Goal: Task Accomplishment & Management: Manage account settings

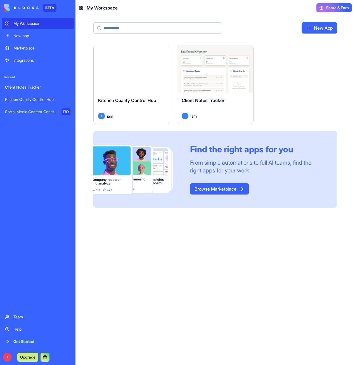
click at [134, 100] on span "Kitchen Quality Control Hub" at bounding box center [127, 101] width 58 height 6
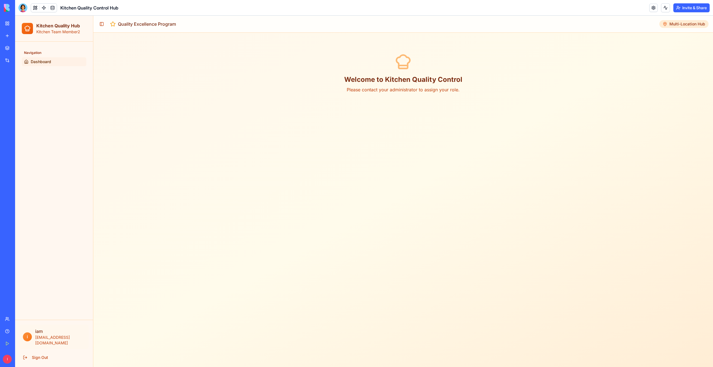
click at [355, 26] on span "Multi-Location Hub" at bounding box center [687, 24] width 36 height 6
click at [355, 93] on div "Welcome to Kitchen Quality Control Please contact your administrator to assign …" at bounding box center [403, 72] width 606 height 67
click at [48, 62] on span "Dashboard" at bounding box center [41, 62] width 20 height 6
click at [53, 7] on link at bounding box center [52, 8] width 8 height 8
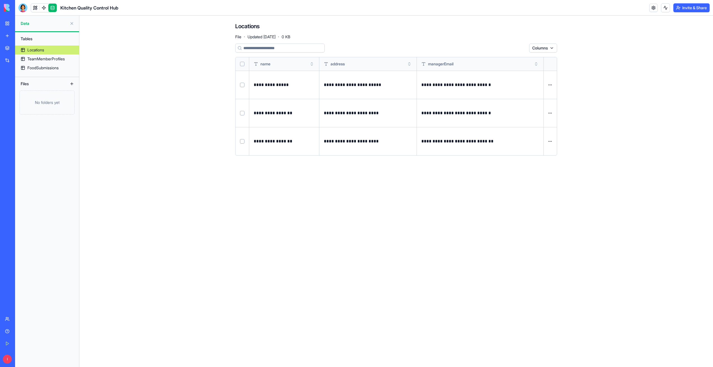
click at [53, 9] on link at bounding box center [52, 8] width 8 height 8
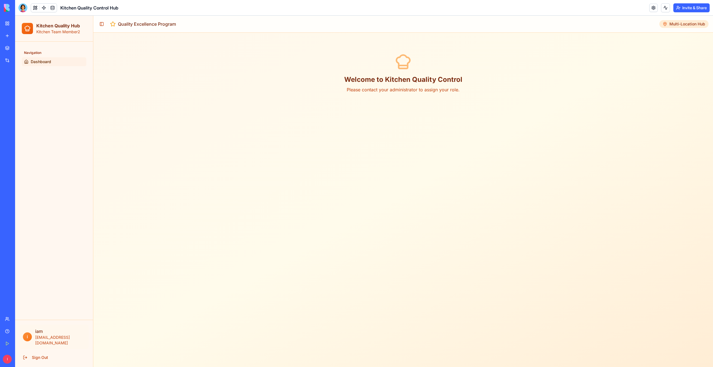
click at [355, 92] on p "Please contact your administrator to assign your role." at bounding box center [403, 89] width 606 height 7
click at [32, 6] on button at bounding box center [35, 8] width 8 height 8
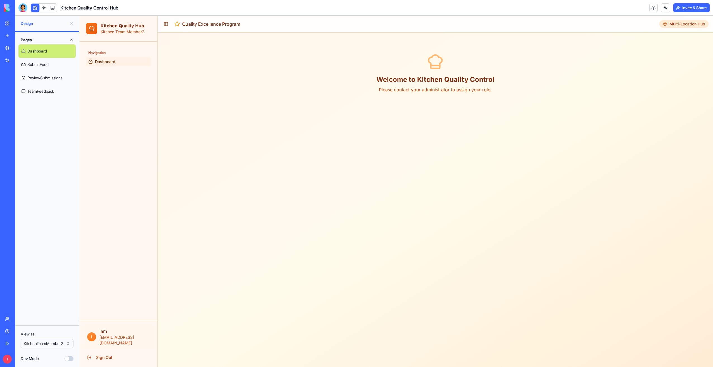
click at [39, 65] on link "SubmitFood" at bounding box center [46, 64] width 57 height 13
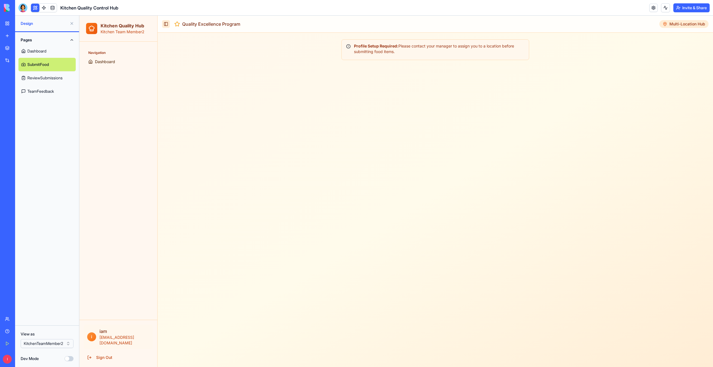
click at [165, 25] on button "Toggle Sidebar" at bounding box center [166, 24] width 8 height 8
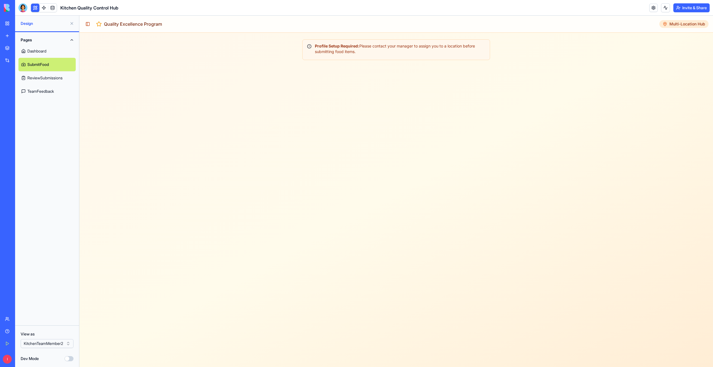
click at [41, 78] on link "ReviewSubmissions" at bounding box center [46, 77] width 57 height 13
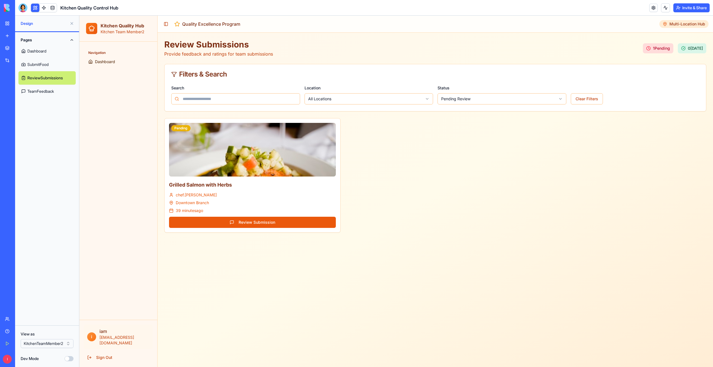
click at [42, 90] on link "TeamFeedback" at bounding box center [46, 91] width 57 height 13
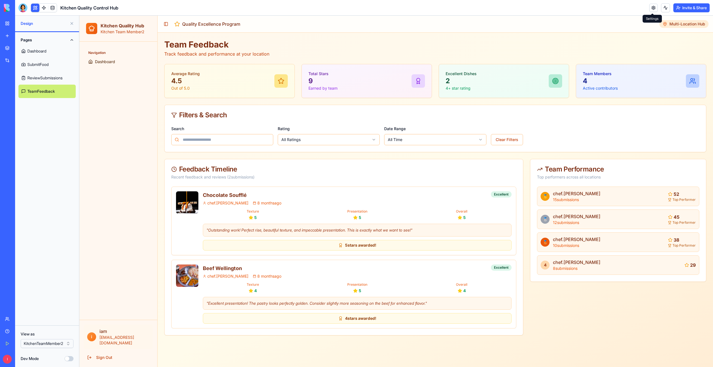
click at [355, 8] on link at bounding box center [653, 8] width 8 height 8
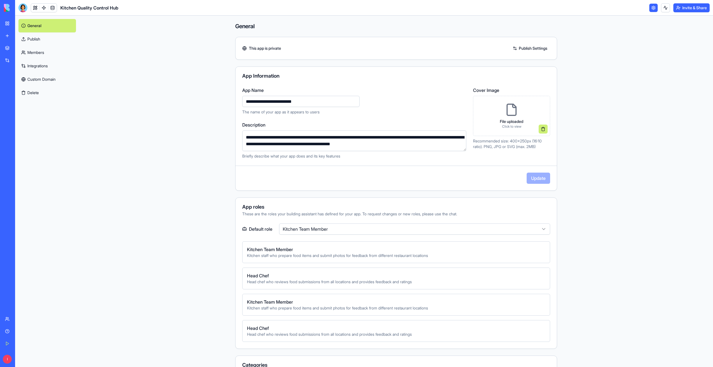
click at [29, 41] on link "Publish" at bounding box center [47, 38] width 58 height 13
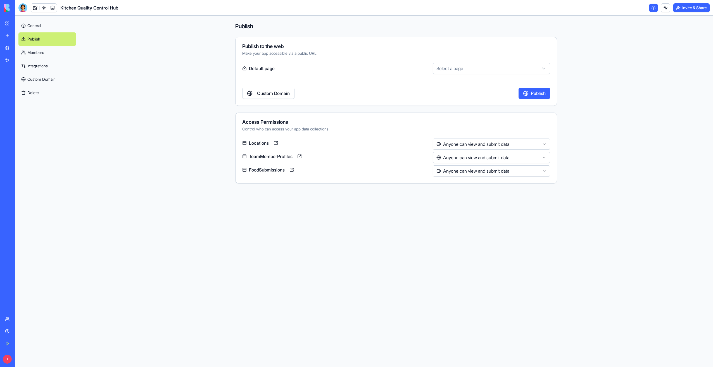
click at [355, 67] on html "**********" at bounding box center [356, 183] width 713 height 367
select select "**********"
click at [33, 27] on link "General" at bounding box center [47, 25] width 58 height 13
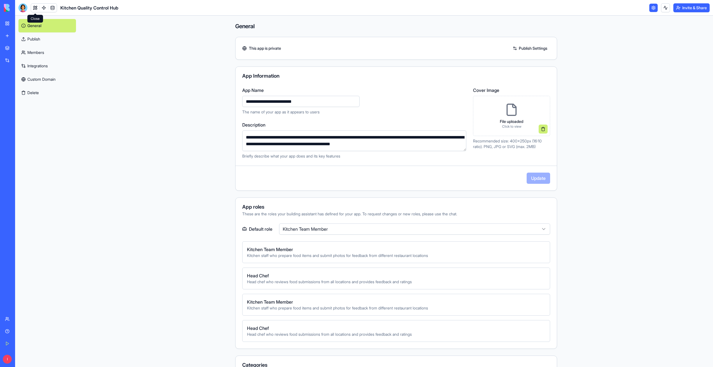
click at [37, 7] on link at bounding box center [35, 8] width 8 height 8
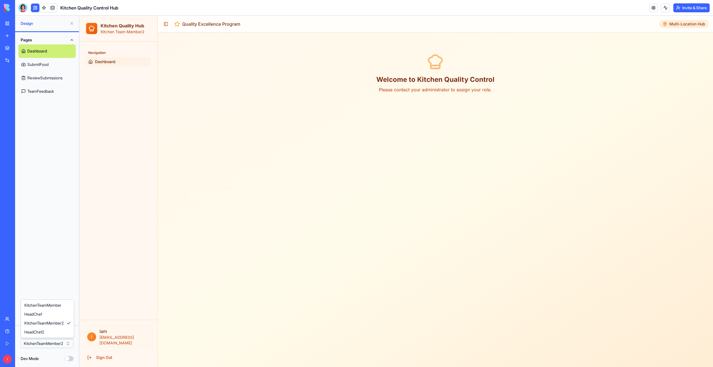
click at [59, 345] on html "BETA My Workspace New app Marketplace Integrations Recent Client Notes Tracker …" at bounding box center [356, 183] width 713 height 367
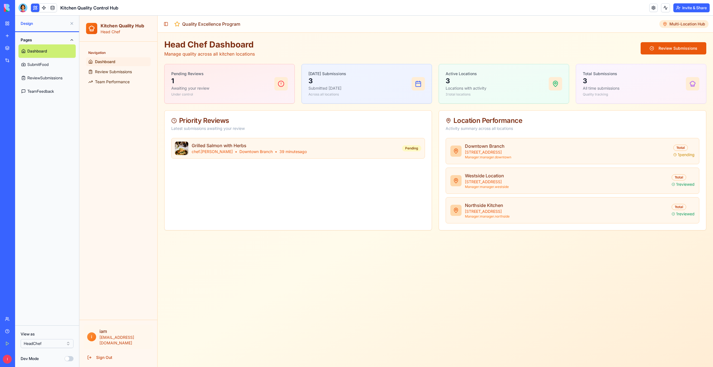
click at [51, 340] on html "BETA My Workspace New app Marketplace Integrations Recent Client Notes Tracker …" at bounding box center [356, 183] width 713 height 367
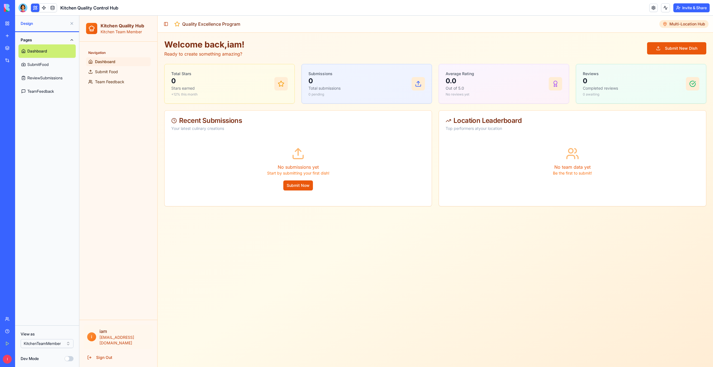
click at [45, 344] on html "BETA My Workspace New app Marketplace Integrations Recent Client Notes Tracker …" at bounding box center [356, 183] width 713 height 367
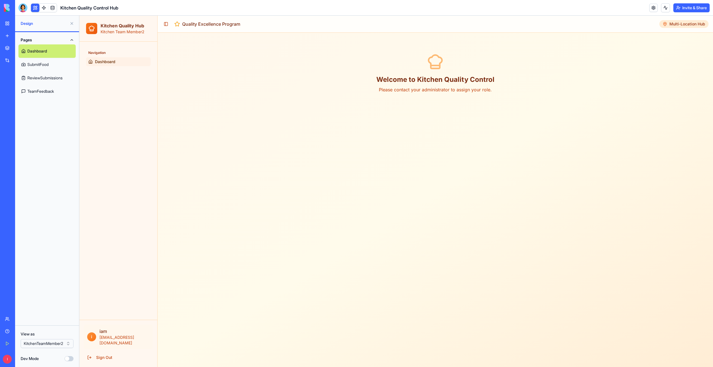
click at [49, 345] on html "BETA My Workspace New app Marketplace Integrations Recent Client Notes Tracker …" at bounding box center [356, 183] width 713 height 367
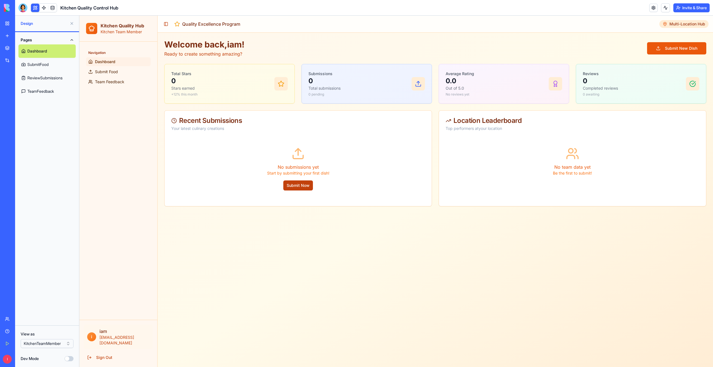
click at [304, 187] on button "Submit Now" at bounding box center [298, 185] width 30 height 10
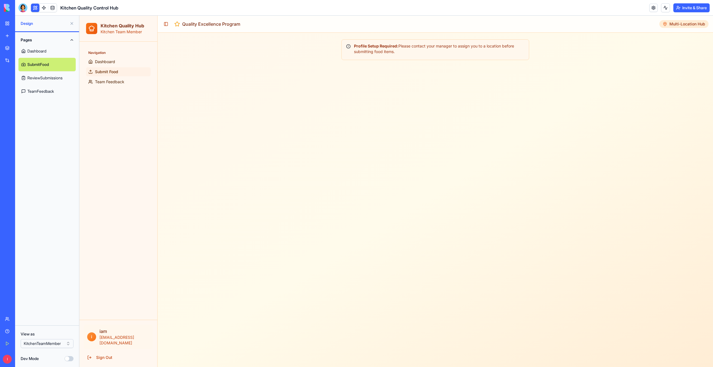
drag, startPoint x: 407, startPoint y: 46, endPoint x: 407, endPoint y: 51, distance: 4.7
click at [355, 51] on div "Profile Setup Required: Please contact your manager to assign you to a location…" at bounding box center [435, 48] width 178 height 11
click at [113, 82] on span "Team Feedback" at bounding box center [109, 82] width 29 height 6
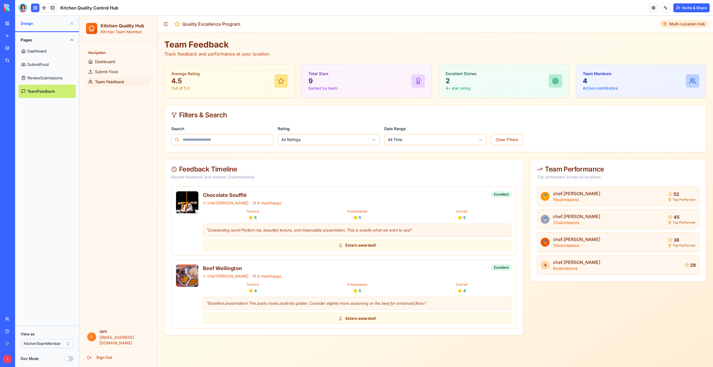
click at [40, 61] on link "SubmitFood" at bounding box center [46, 64] width 57 height 13
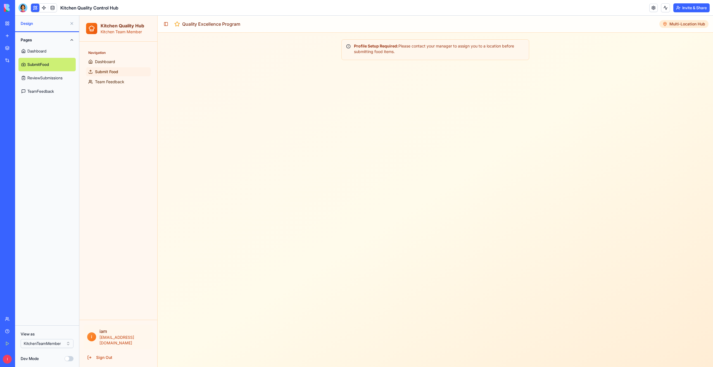
click at [124, 31] on p "Kitchen Team Member" at bounding box center [123, 32] width 44 height 6
click at [53, 6] on link at bounding box center [52, 8] width 8 height 8
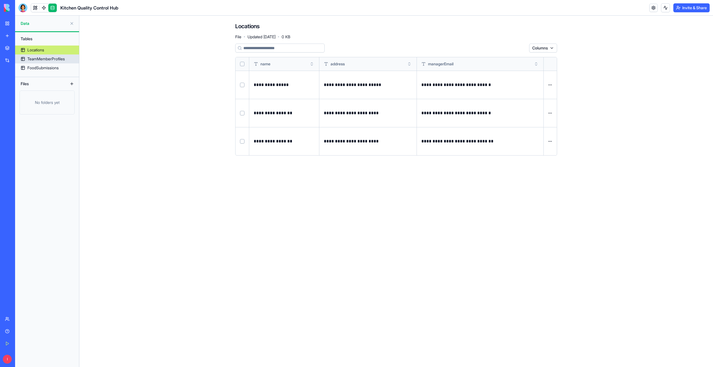
click at [54, 60] on div "TeamMemberProfiles" at bounding box center [45, 59] width 37 height 6
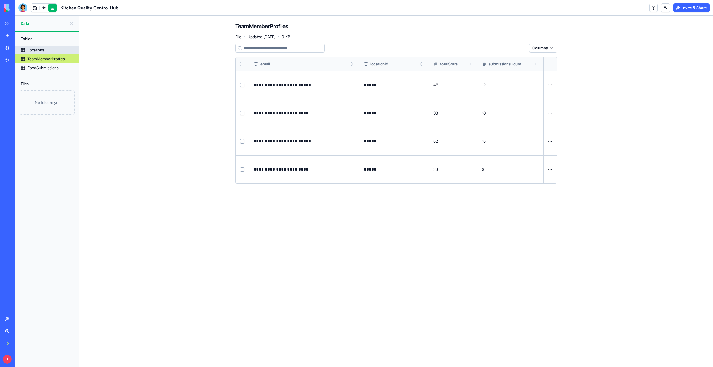
click at [33, 50] on div "Locations" at bounding box center [35, 50] width 17 height 6
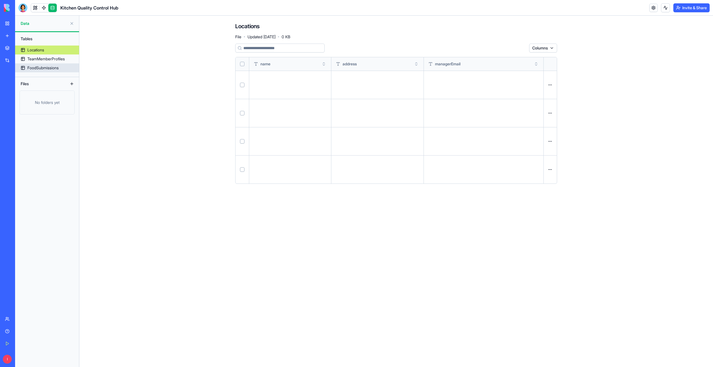
click at [41, 66] on div "FoodSubmissions" at bounding box center [42, 68] width 31 height 6
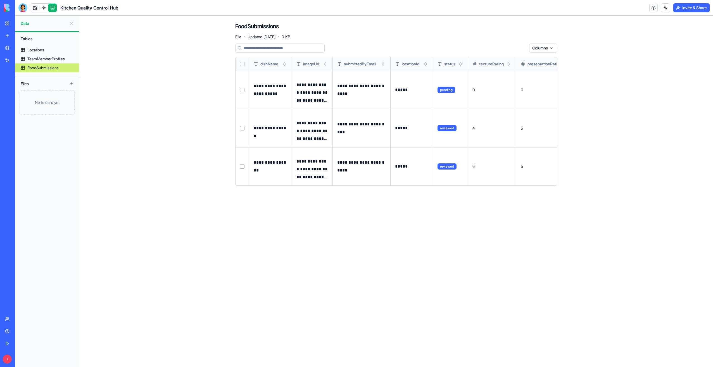
click at [73, 24] on button at bounding box center [71, 23] width 9 height 9
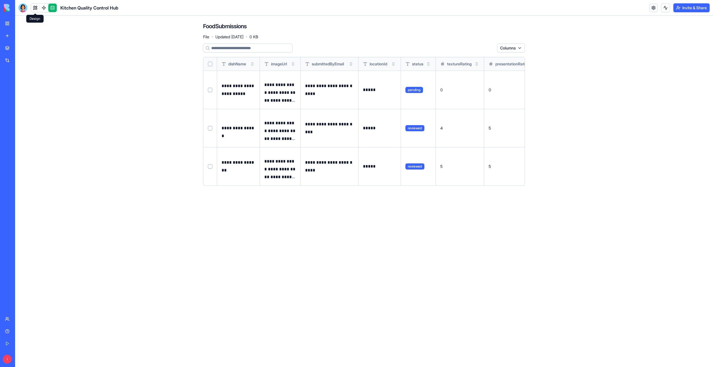
click at [33, 6] on link at bounding box center [35, 8] width 8 height 8
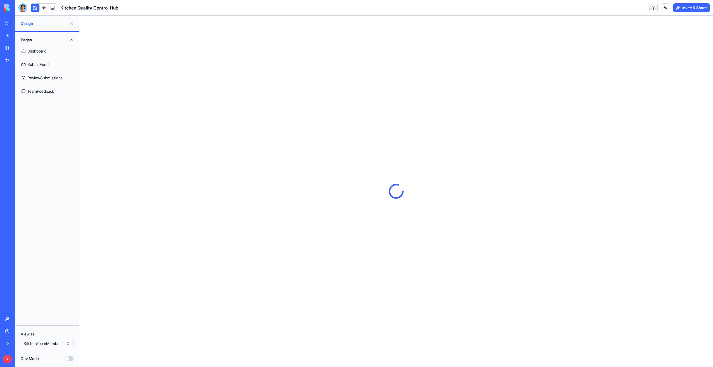
click at [70, 22] on button at bounding box center [71, 23] width 9 height 9
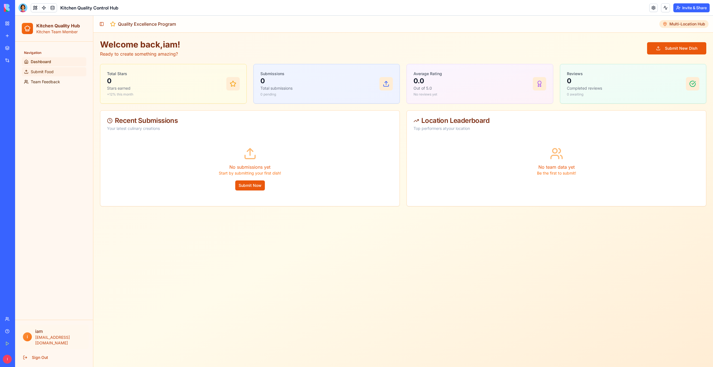
click at [44, 72] on span "Submit Food" at bounding box center [42, 72] width 23 height 6
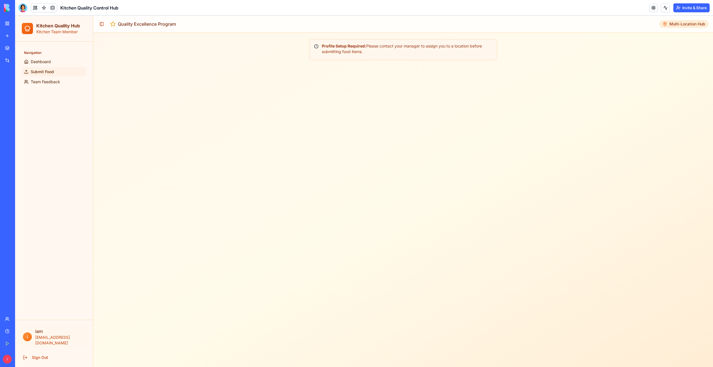
click at [355, 24] on span "Multi-Location Hub" at bounding box center [687, 24] width 36 height 6
click at [39, 83] on span "Team Feedback" at bounding box center [45, 82] width 29 height 6
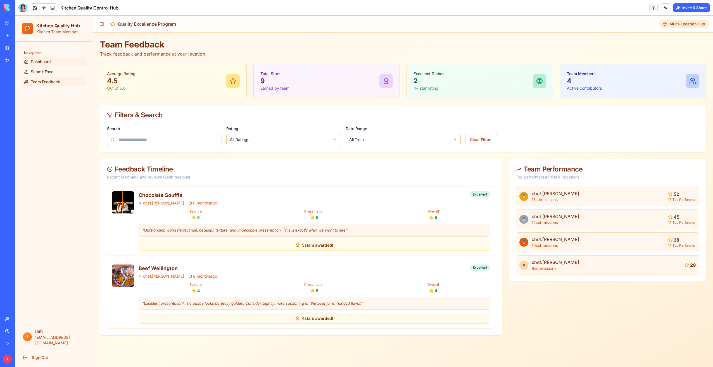
click at [41, 59] on link "Dashboard" at bounding box center [54, 61] width 65 height 9
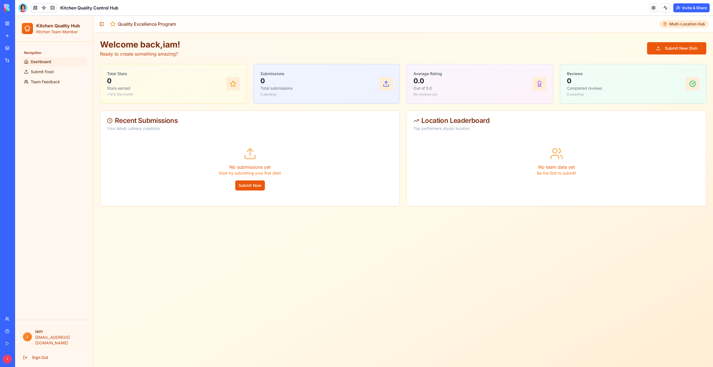
click at [56, 29] on p "Kitchen Team Member" at bounding box center [58, 32] width 44 height 6
click at [248, 186] on button "Submit Now" at bounding box center [250, 185] width 30 height 10
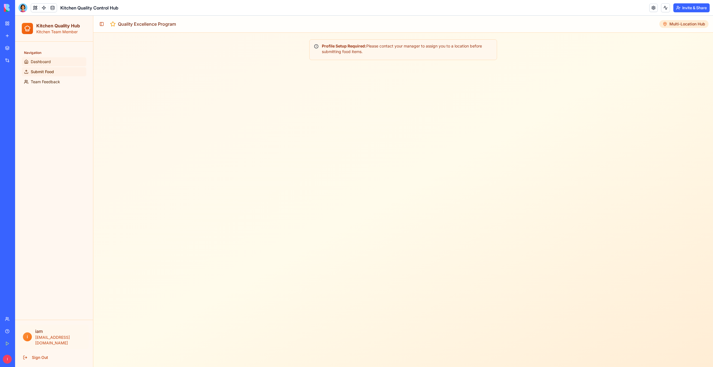
click at [34, 59] on link "Dashboard" at bounding box center [54, 61] width 65 height 9
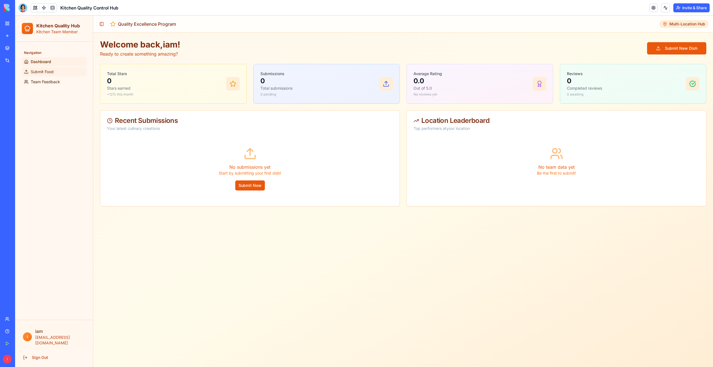
click at [40, 71] on span "Submit Food" at bounding box center [42, 72] width 23 height 6
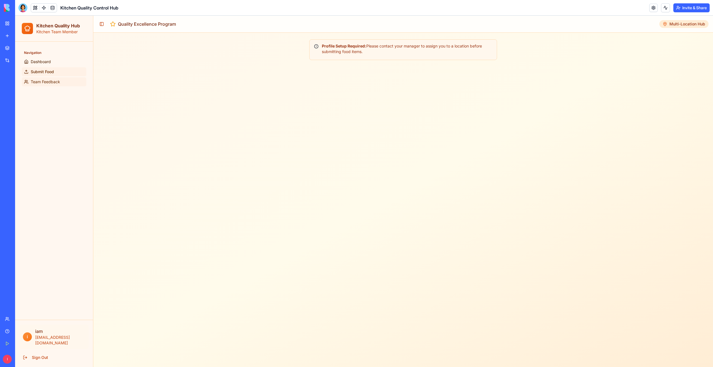
click at [45, 80] on span "Team Feedback" at bounding box center [45, 82] width 29 height 6
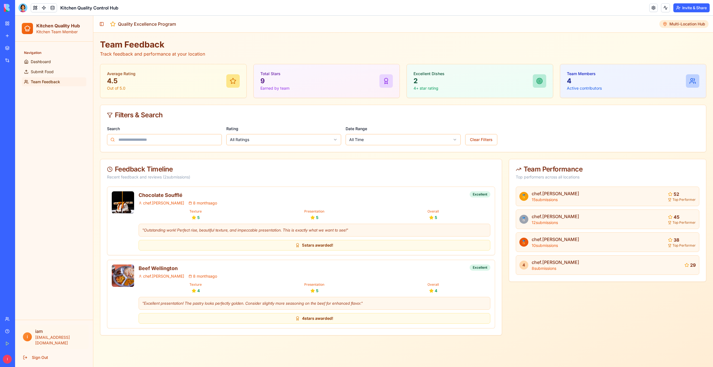
click at [48, 30] on p "Kitchen Team Member" at bounding box center [58, 32] width 44 height 6
click at [162, 229] on p "" Outstanding work! Perfect rise, beautiful texture, and impeccable presentatio…" at bounding box center [314, 230] width 344 height 6
click at [310, 247] on span "5 stars awarded!" at bounding box center [317, 246] width 31 height 6
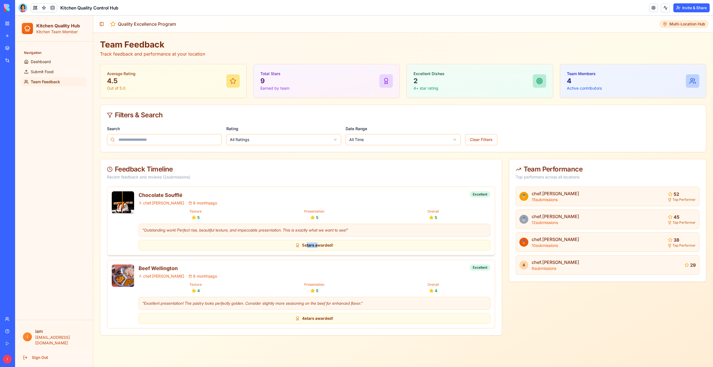
click at [310, 247] on span "5 stars awarded!" at bounding box center [317, 246] width 31 height 6
click at [262, 136] on html "Kitchen Quality Hub Kitchen Team Member Navigation Dashboard Submit Food Team F…" at bounding box center [364, 191] width 698 height 351
click at [258, 141] on html "Kitchen Quality Hub Kitchen Team Member Navigation Dashboard Submit Food Team F…" at bounding box center [364, 191] width 698 height 351
click at [24, 28] on link "My Workspace" at bounding box center [13, 23] width 22 height 11
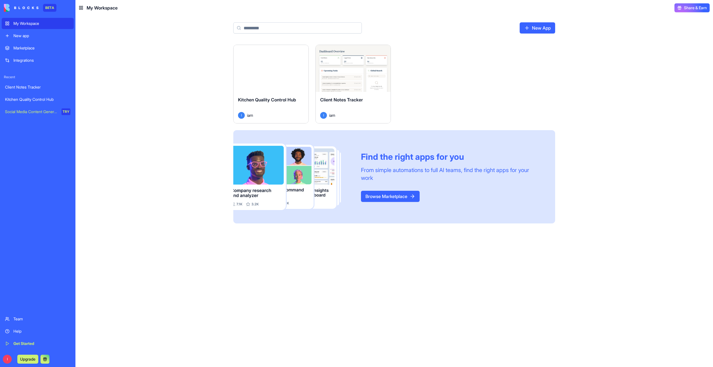
click at [262, 102] on span "Kitchen Quality Control Hub" at bounding box center [267, 100] width 58 height 6
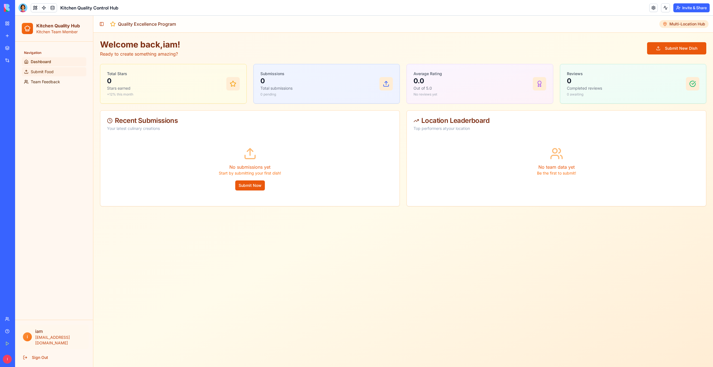
click at [50, 72] on span "Submit Food" at bounding box center [42, 72] width 23 height 6
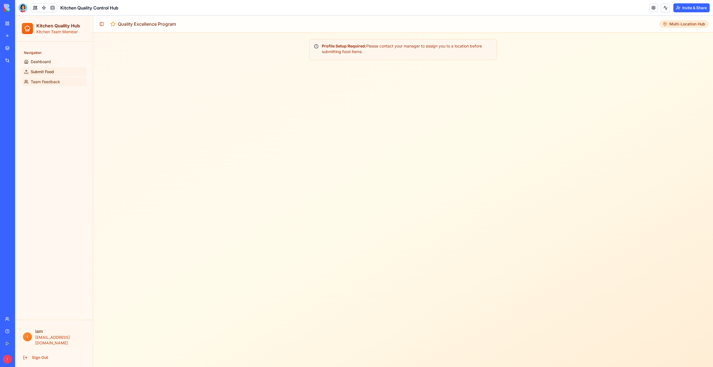
click at [51, 82] on span "Team Feedback" at bounding box center [45, 82] width 29 height 6
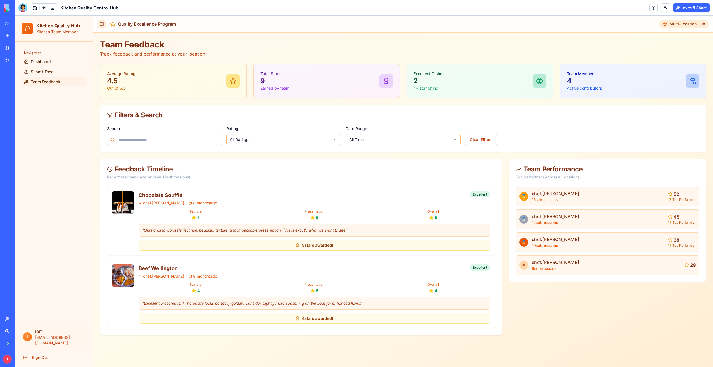
click at [100, 26] on button "Toggle Sidebar" at bounding box center [102, 24] width 8 height 8
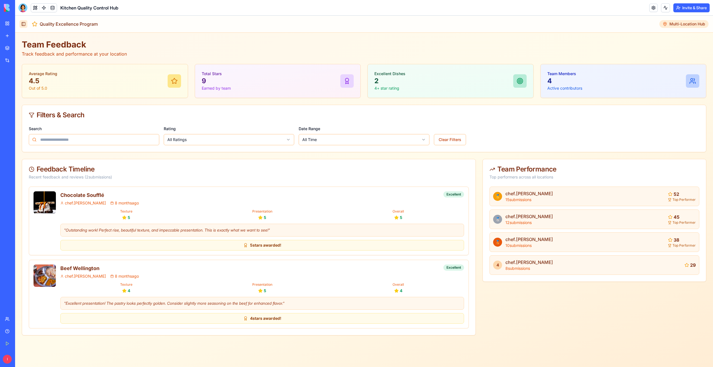
click at [23, 24] on button "Toggle Sidebar" at bounding box center [24, 24] width 8 height 8
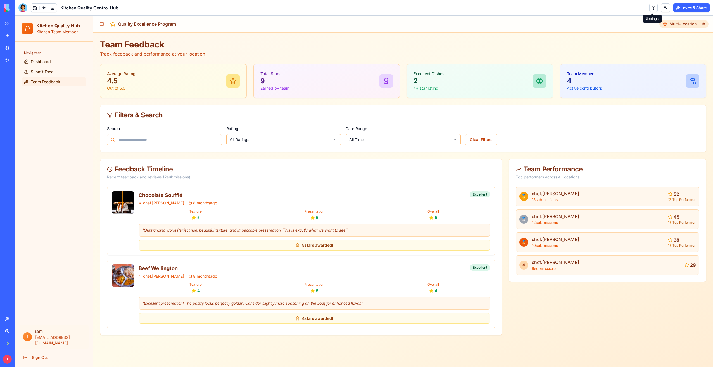
click at [355, 8] on link at bounding box center [653, 8] width 8 height 8
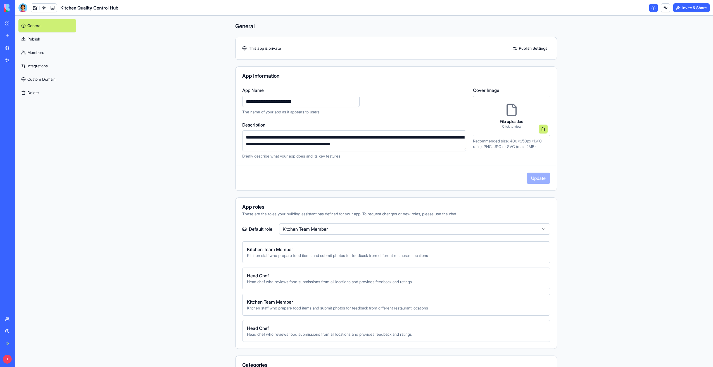
click at [33, 50] on link "Members" at bounding box center [47, 52] width 58 height 13
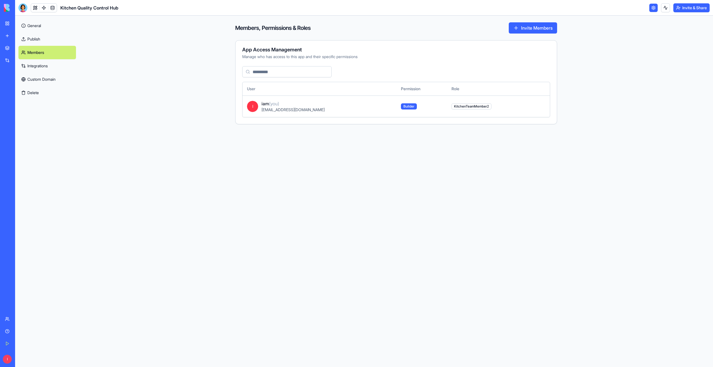
click at [34, 28] on link "General" at bounding box center [47, 25] width 58 height 13
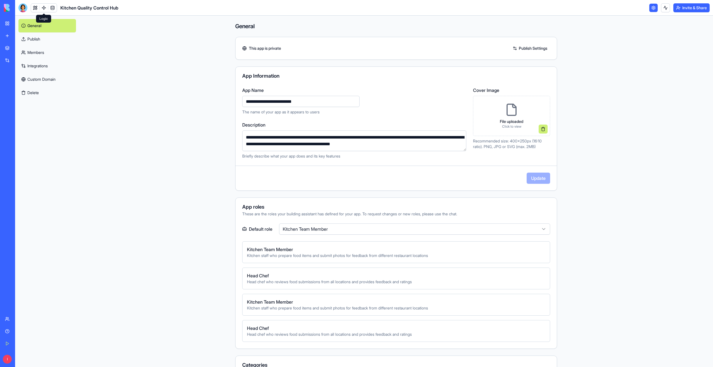
click at [44, 7] on link at bounding box center [44, 8] width 8 height 8
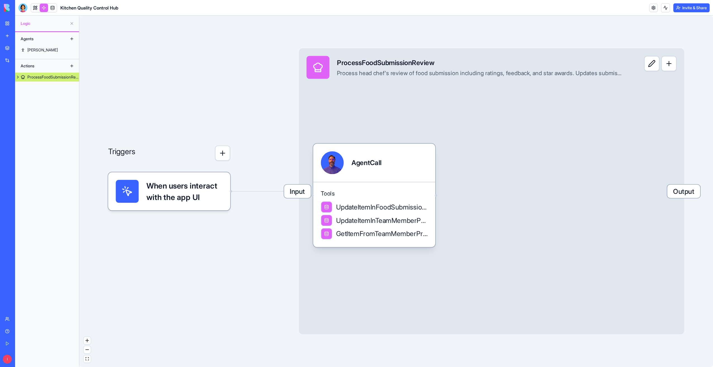
click at [34, 8] on link at bounding box center [35, 8] width 8 height 8
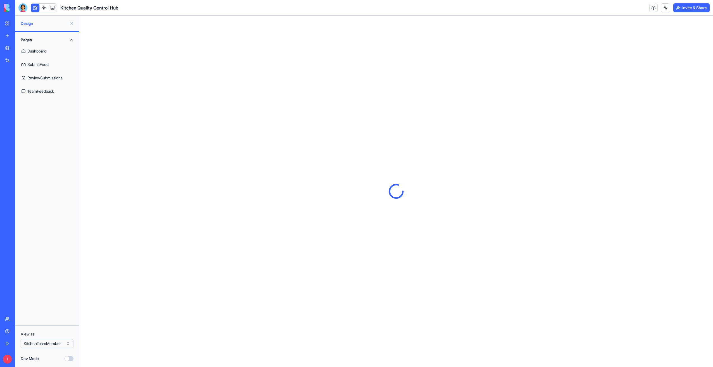
click at [45, 66] on link "SubmitFood" at bounding box center [46, 64] width 57 height 13
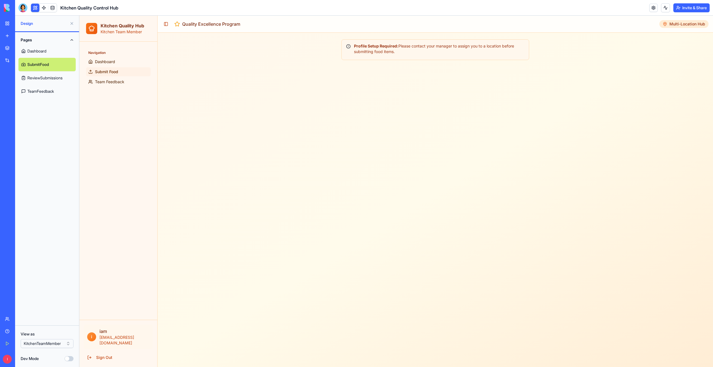
click at [39, 346] on html "BETA My Workspace New app Marketplace Integrations Recent Client Notes Tracker …" at bounding box center [356, 183] width 713 height 367
click at [122, 75] on link "Review Submissions" at bounding box center [118, 71] width 65 height 9
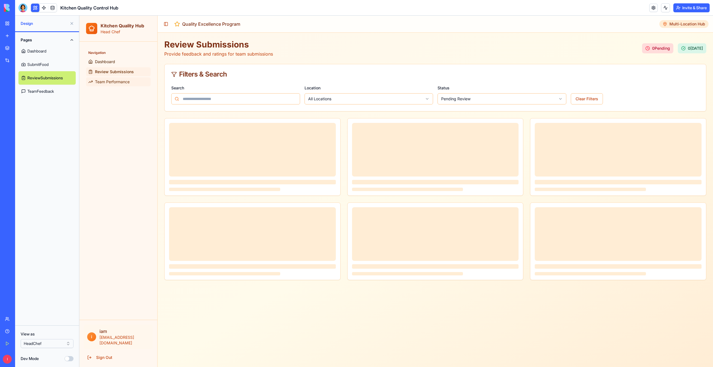
click at [118, 82] on span "Team Performance" at bounding box center [112, 82] width 35 height 6
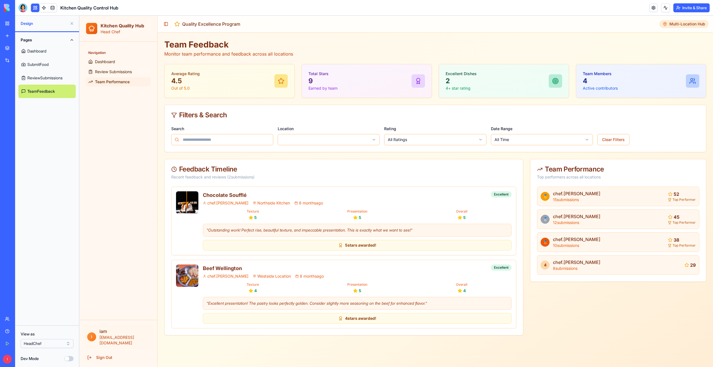
click at [43, 344] on html "BETA My Workspace New app Marketplace Integrations Recent Client Notes Tracker …" at bounding box center [356, 183] width 713 height 367
click at [41, 339] on div "View as HeadChef2" at bounding box center [47, 339] width 53 height 17
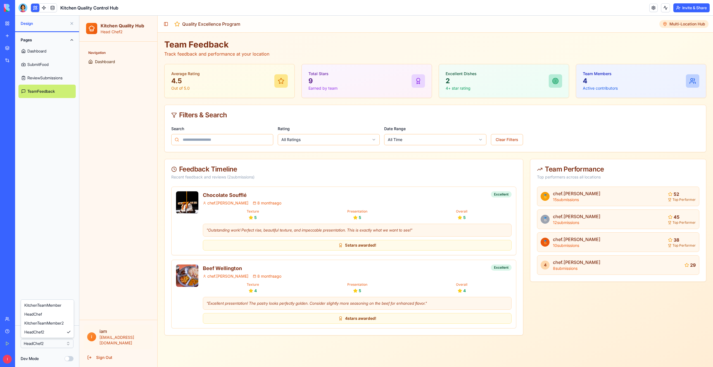
click at [42, 345] on html "BETA My Workspace New app Marketplace Integrations Recent Client Notes Tracker …" at bounding box center [356, 183] width 713 height 367
click at [113, 73] on span "Submit Food" at bounding box center [106, 72] width 23 height 6
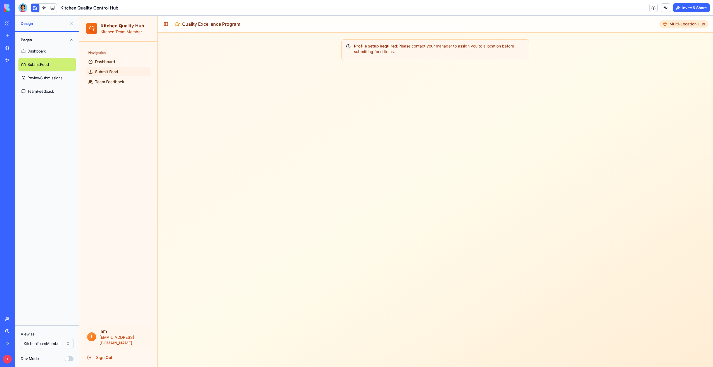
drag, startPoint x: 358, startPoint y: 47, endPoint x: 404, endPoint y: 53, distance: 47.0
click at [355, 53] on div "Profile Setup Required: Please contact your manager to assign you to a location…" at bounding box center [435, 48] width 178 height 11
click at [355, 8] on button "Invite & Share" at bounding box center [691, 7] width 36 height 9
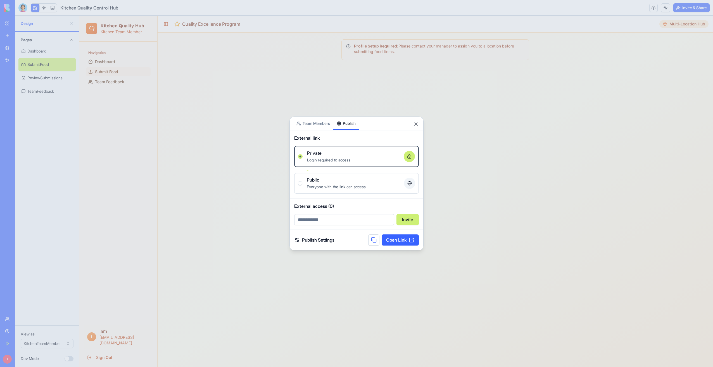
click at [340, 133] on div "Share App Team Members Publish External link Private Login required to access O…" at bounding box center [356, 184] width 134 height 134
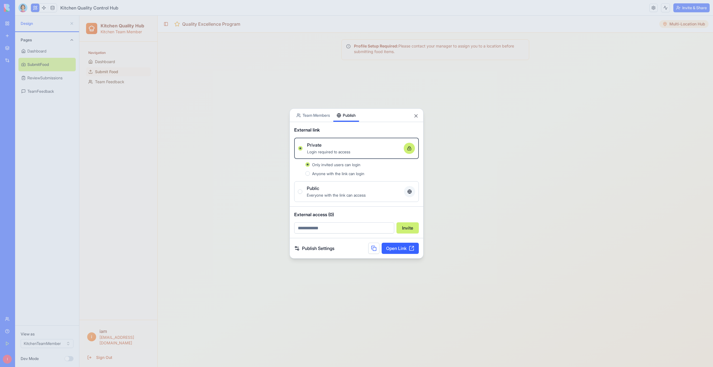
click at [308, 249] on link "Publish Settings" at bounding box center [314, 248] width 40 height 7
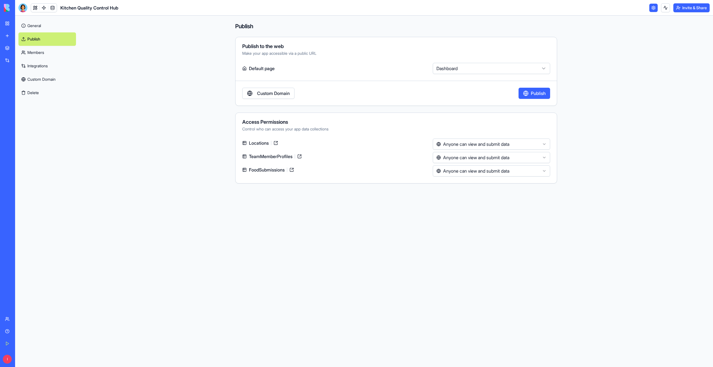
click at [246, 27] on h4 "Publish" at bounding box center [396, 26] width 322 height 8
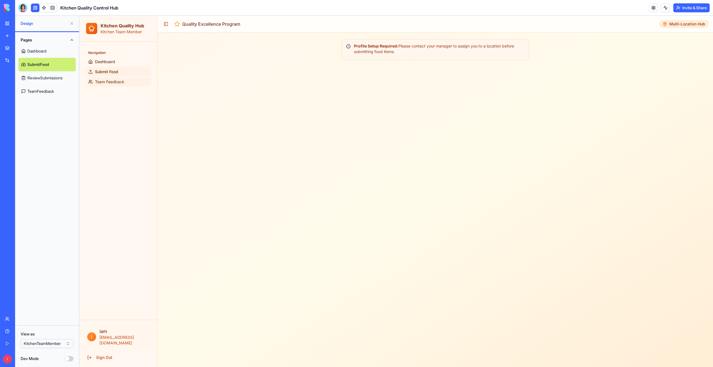
click at [106, 80] on span "Team Feedback" at bounding box center [109, 82] width 29 height 6
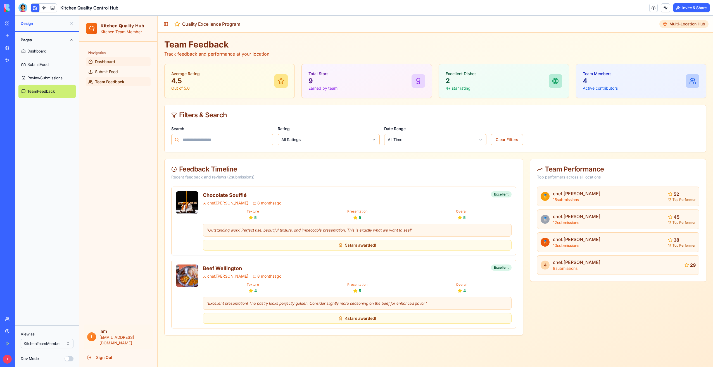
click at [114, 63] on span "Dashboard" at bounding box center [105, 62] width 20 height 6
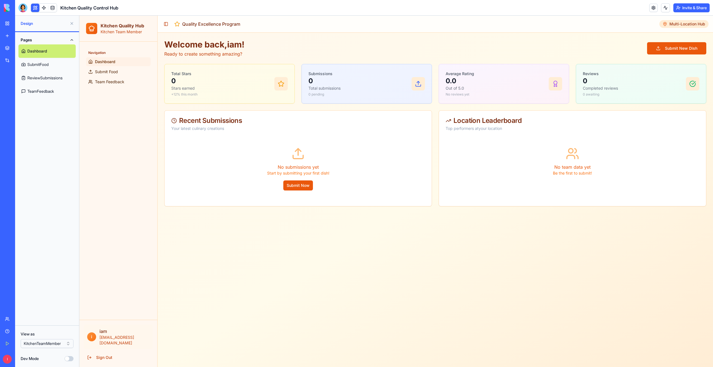
click at [49, 63] on link "SubmitFood" at bounding box center [46, 64] width 57 height 13
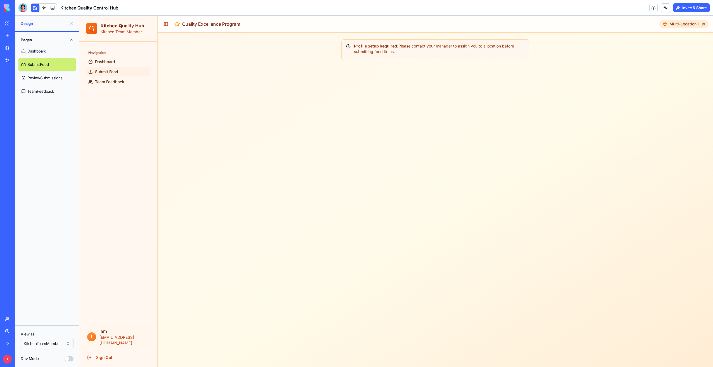
click at [69, 359] on button "Dev Mode" at bounding box center [69, 358] width 9 height 5
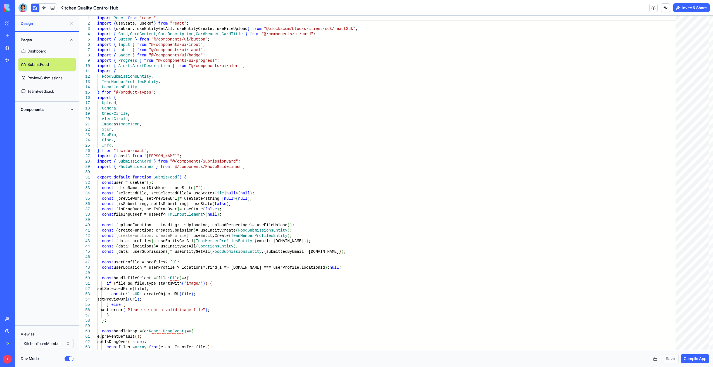
click at [70, 360] on button "Dev Mode" at bounding box center [69, 358] width 9 height 5
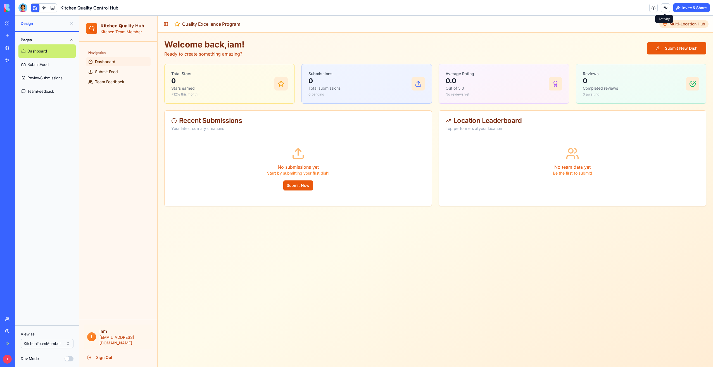
click at [355, 8] on button at bounding box center [665, 7] width 9 height 9
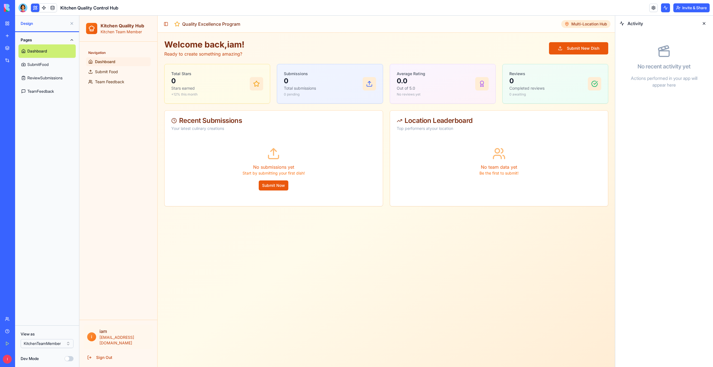
click at [355, 8] on button at bounding box center [665, 7] width 9 height 9
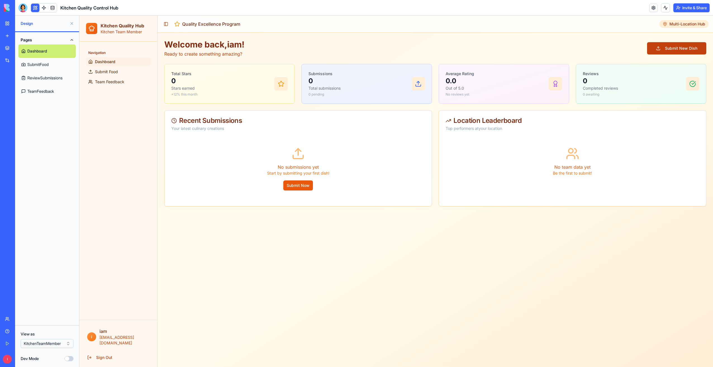
click at [355, 48] on button "Submit New Dish" at bounding box center [676, 48] width 59 height 12
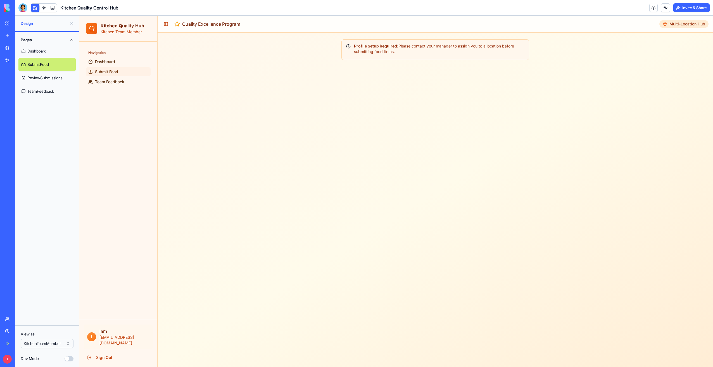
click at [350, 45] on div "Profile Setup Required: Please contact your manager to assign you to a location…" at bounding box center [435, 48] width 178 height 11
click at [55, 343] on html "BETA My Workspace New app Marketplace Integrations Recent Client Notes Tracker …" at bounding box center [356, 183] width 713 height 367
click at [53, 9] on link at bounding box center [52, 8] width 8 height 8
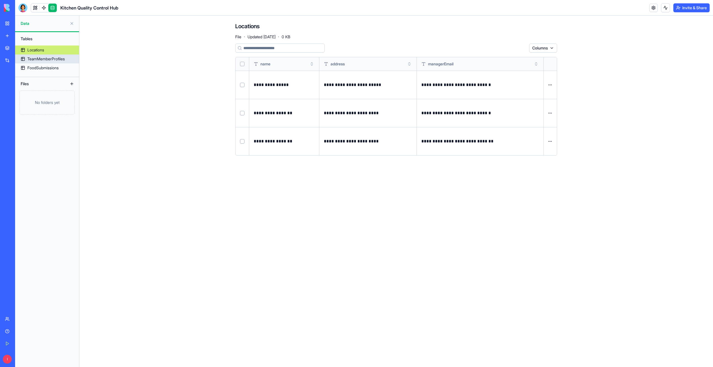
click at [54, 60] on div "TeamMemberProfiles" at bounding box center [45, 59] width 37 height 6
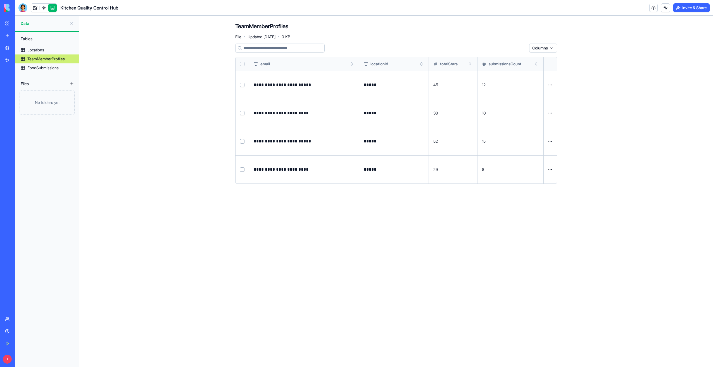
click at [355, 85] on p "*****" at bounding box center [389, 85] width 50 height 8
click at [0, 0] on button at bounding box center [0, 0] width 0 height 0
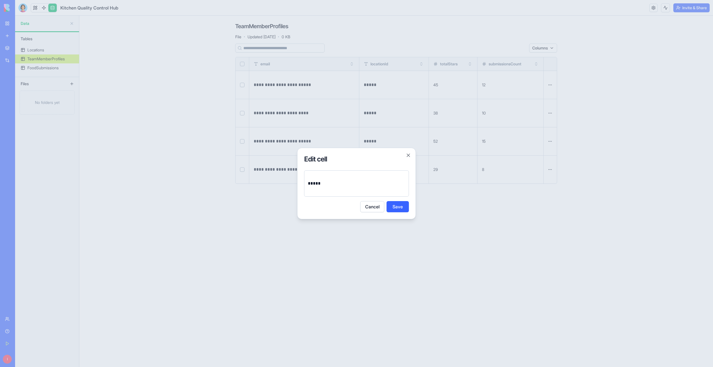
click at [355, 208] on button "Cancel" at bounding box center [372, 206] width 24 height 11
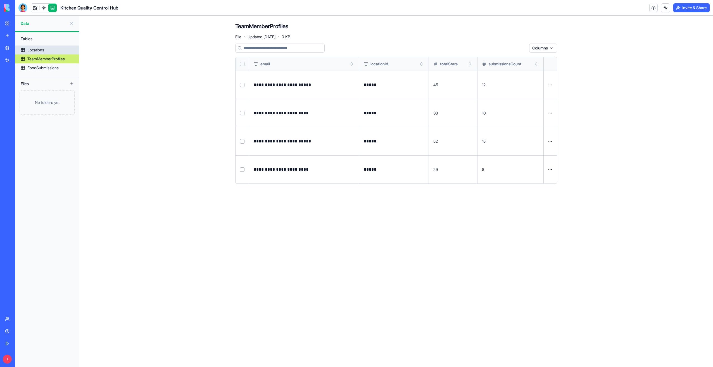
click at [42, 50] on div "Locations" at bounding box center [35, 50] width 17 height 6
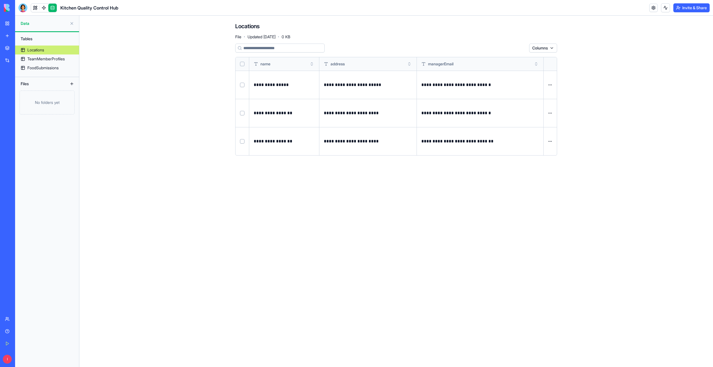
click at [355, 84] on html "**********" at bounding box center [356, 183] width 713 height 367
click at [278, 85] on p "**********" at bounding box center [284, 85] width 61 height 8
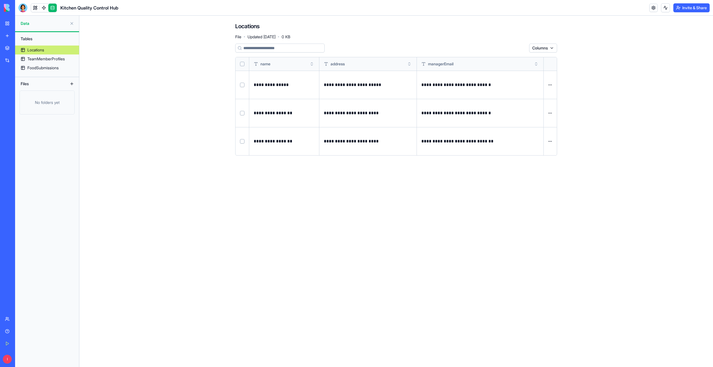
click at [347, 87] on p "**********" at bounding box center [368, 85] width 88 height 8
click at [44, 61] on div "TeamMemberProfiles" at bounding box center [45, 59] width 37 height 6
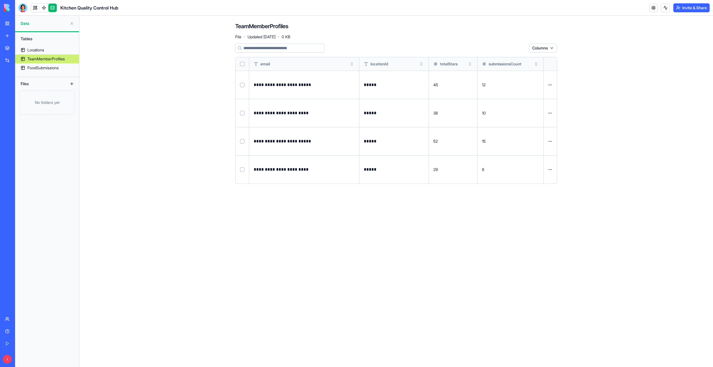
click at [355, 88] on p "*****" at bounding box center [389, 85] width 50 height 8
click at [355, 83] on html "**********" at bounding box center [356, 183] width 713 height 367
click at [355, 76] on html "**********" at bounding box center [356, 183] width 713 height 367
click at [39, 68] on div "FoodSubmissions" at bounding box center [42, 68] width 31 height 6
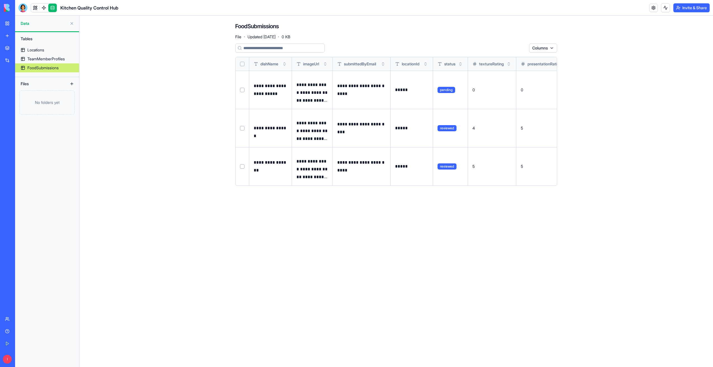
click at [355, 90] on p "*****" at bounding box center [411, 90] width 33 height 8
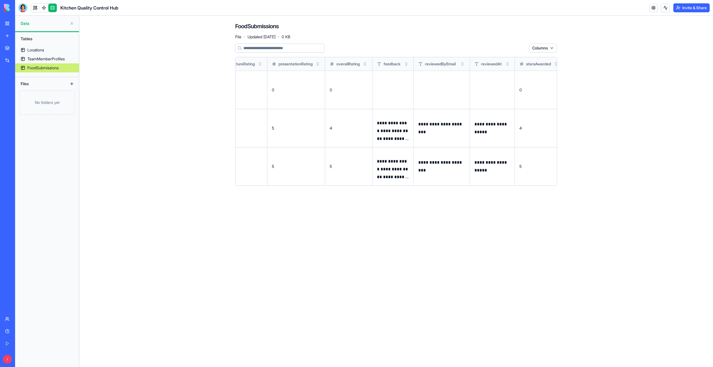
scroll to position [0, 271]
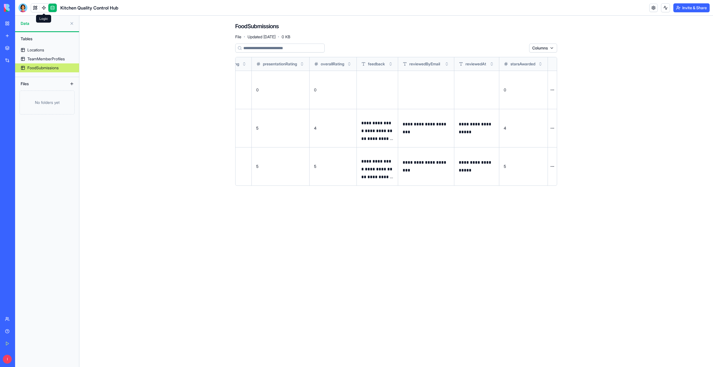
click at [44, 8] on link at bounding box center [44, 8] width 8 height 8
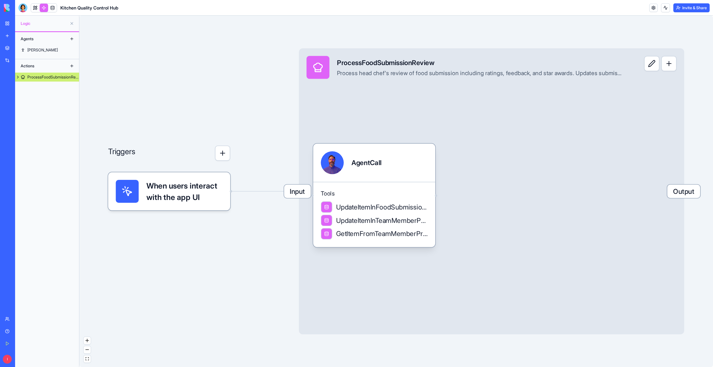
click at [31, 8] on div at bounding box center [44, 7] width 26 height 9
click at [34, 8] on link at bounding box center [35, 8] width 8 height 8
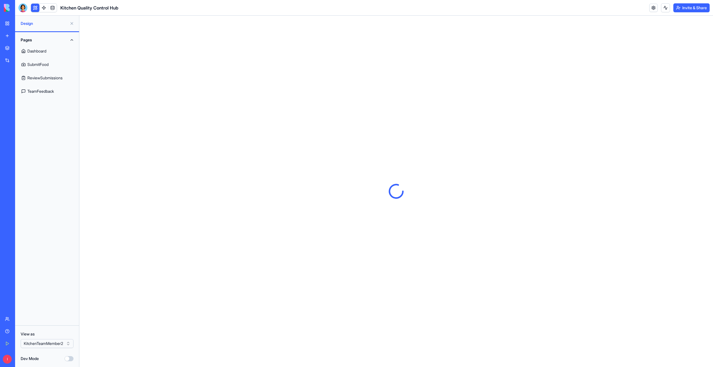
click at [39, 65] on link "SubmitFood" at bounding box center [46, 64] width 57 height 13
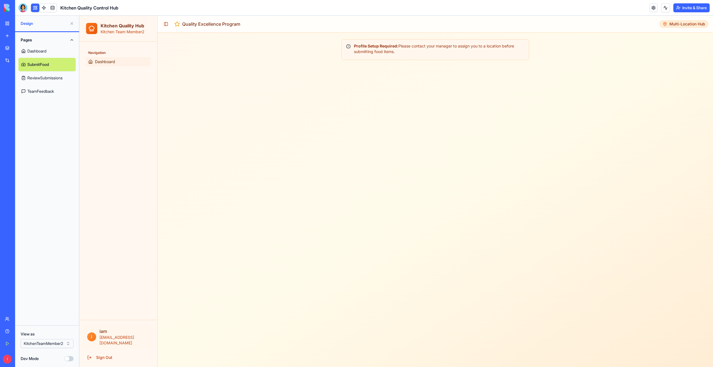
click at [97, 61] on span "Dashboard" at bounding box center [105, 62] width 20 height 6
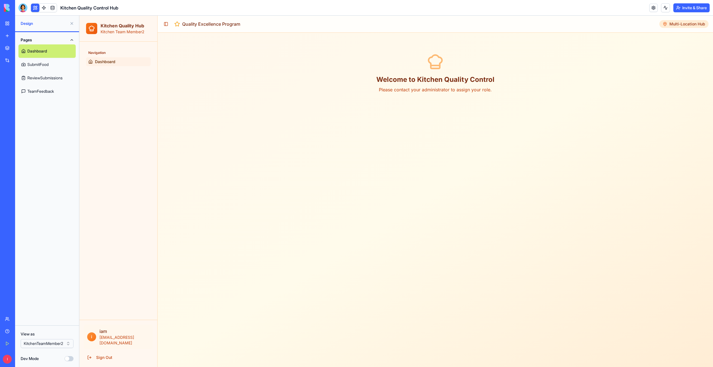
drag, startPoint x: 134, startPoint y: 34, endPoint x: 85, endPoint y: 59, distance: 54.7
click at [130, 36] on div "Kitchen Quality Hub Kitchen Team Member2" at bounding box center [118, 29] width 78 height 26
click at [37, 65] on link "SubmitFood" at bounding box center [46, 64] width 57 height 13
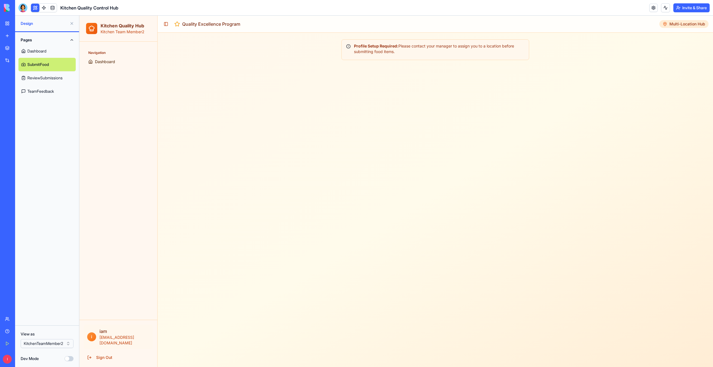
click at [39, 76] on link "ReviewSubmissions" at bounding box center [46, 77] width 57 height 13
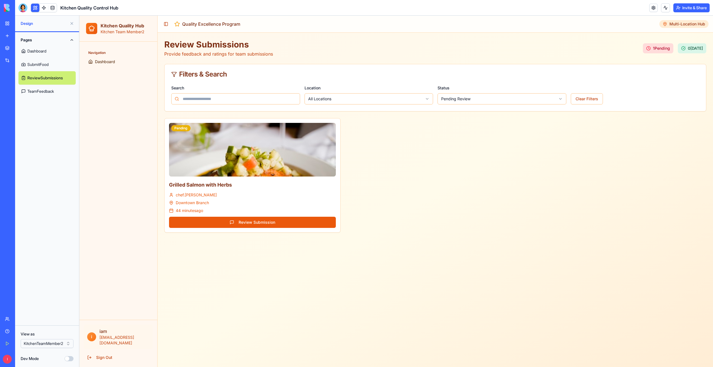
click at [37, 91] on link "TeamFeedback" at bounding box center [46, 91] width 57 height 13
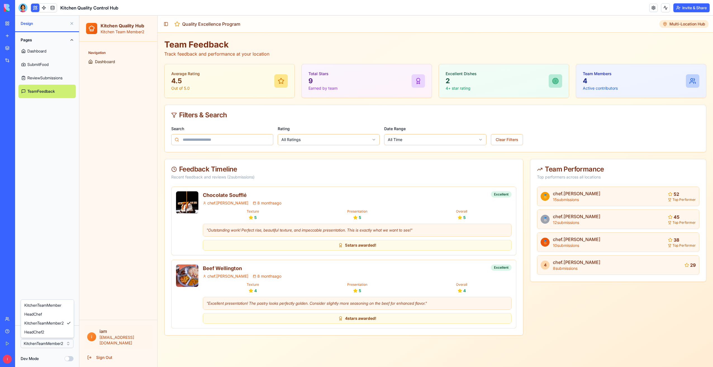
click at [37, 346] on html "BETA My Workspace New app Marketplace Integrations Recent Client Notes Tracker …" at bounding box center [356, 183] width 713 height 367
click at [31, 51] on link "Dashboard" at bounding box center [46, 50] width 57 height 13
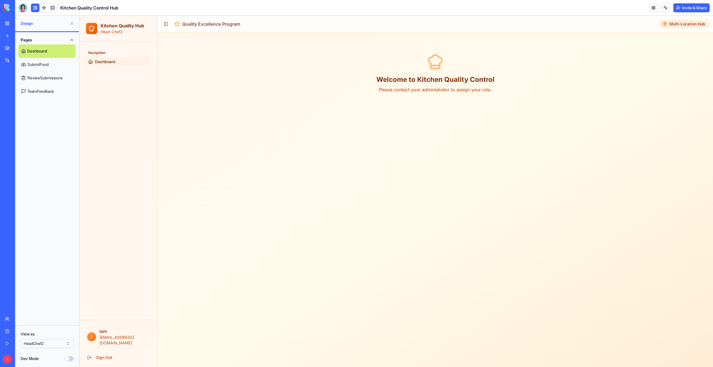
click at [40, 64] on link "SubmitFood" at bounding box center [46, 64] width 57 height 13
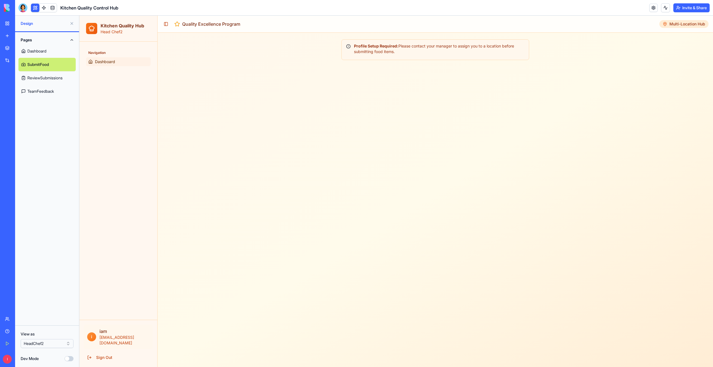
click at [106, 60] on span "Dashboard" at bounding box center [105, 62] width 20 height 6
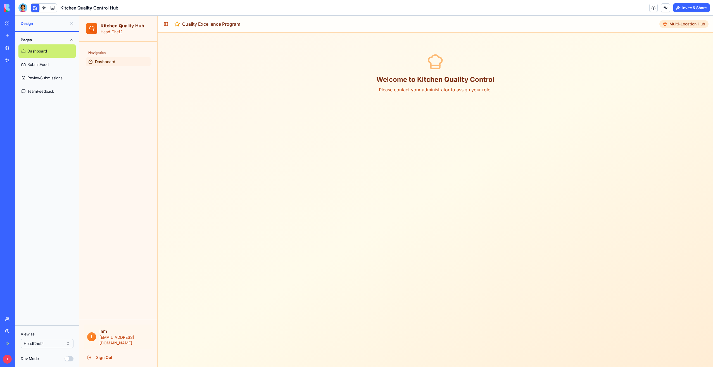
click at [5, 24] on link "My Workspace" at bounding box center [13, 23] width 22 height 11
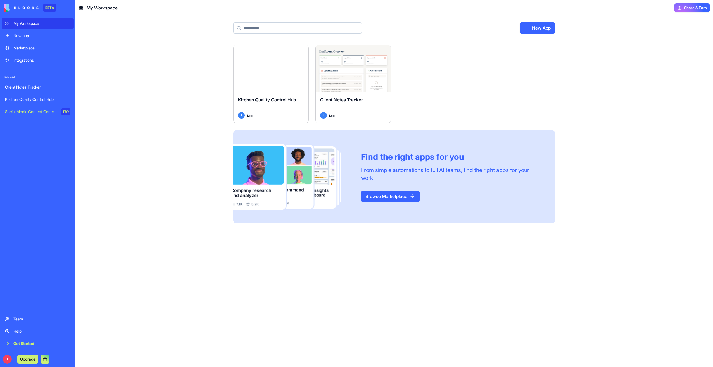
click at [277, 70] on button "Launch" at bounding box center [271, 68] width 42 height 11
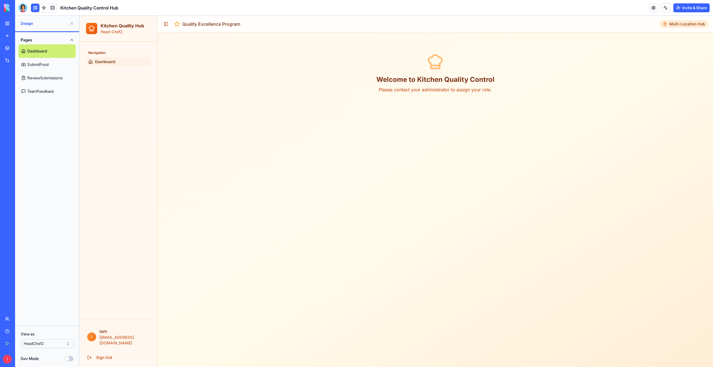
click at [43, 63] on link "SubmitFood" at bounding box center [46, 64] width 57 height 13
